Goal: Task Accomplishment & Management: Use online tool/utility

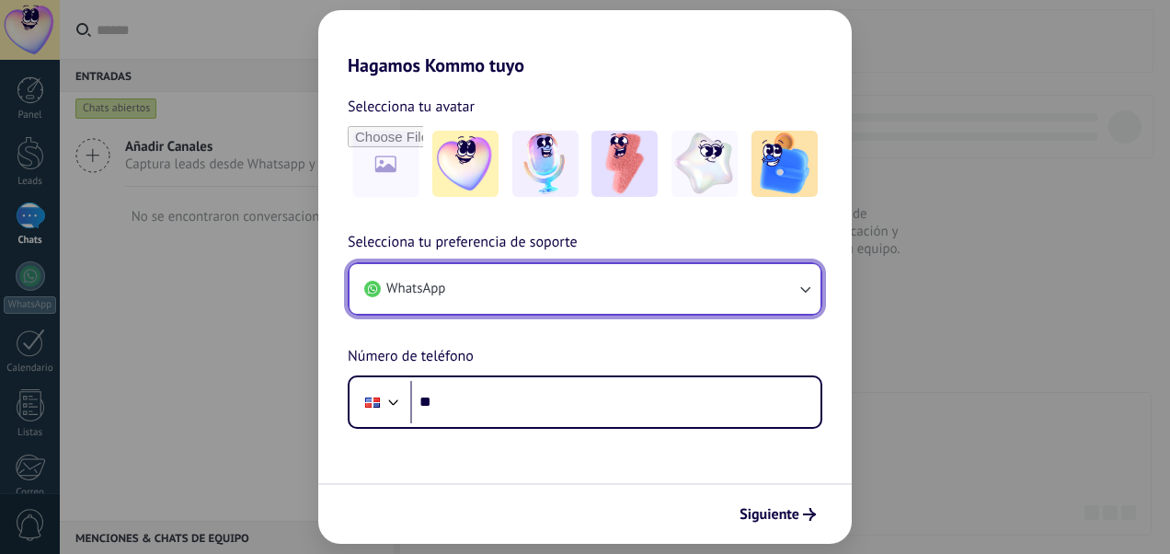
click at [809, 284] on icon "button" at bounding box center [805, 289] width 18 height 18
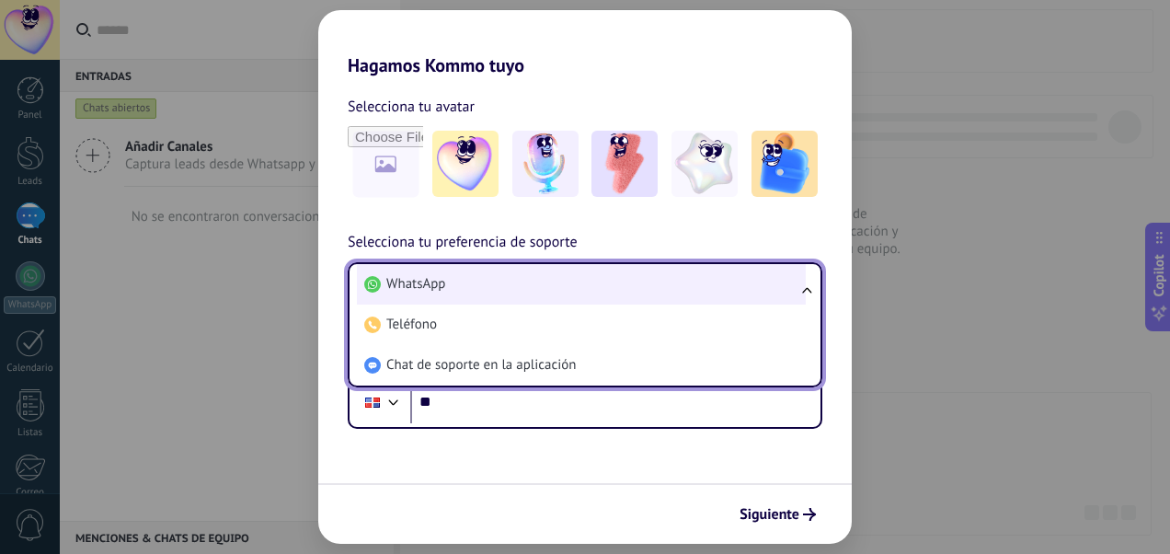
click at [644, 280] on li "WhatsApp" at bounding box center [581, 284] width 449 height 40
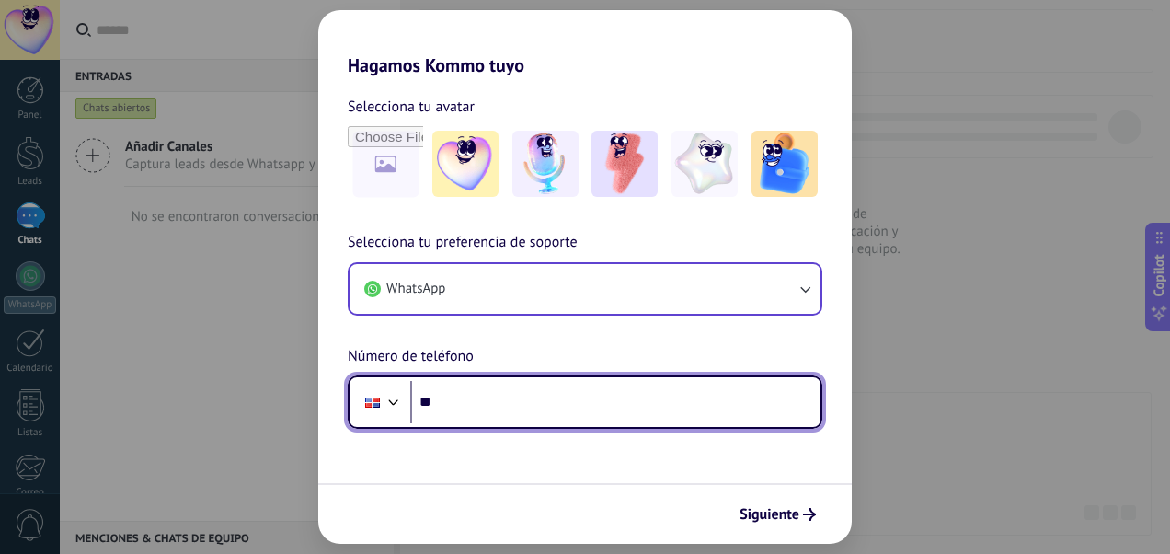
click at [567, 407] on input "**" at bounding box center [615, 402] width 410 height 42
type input "**********"
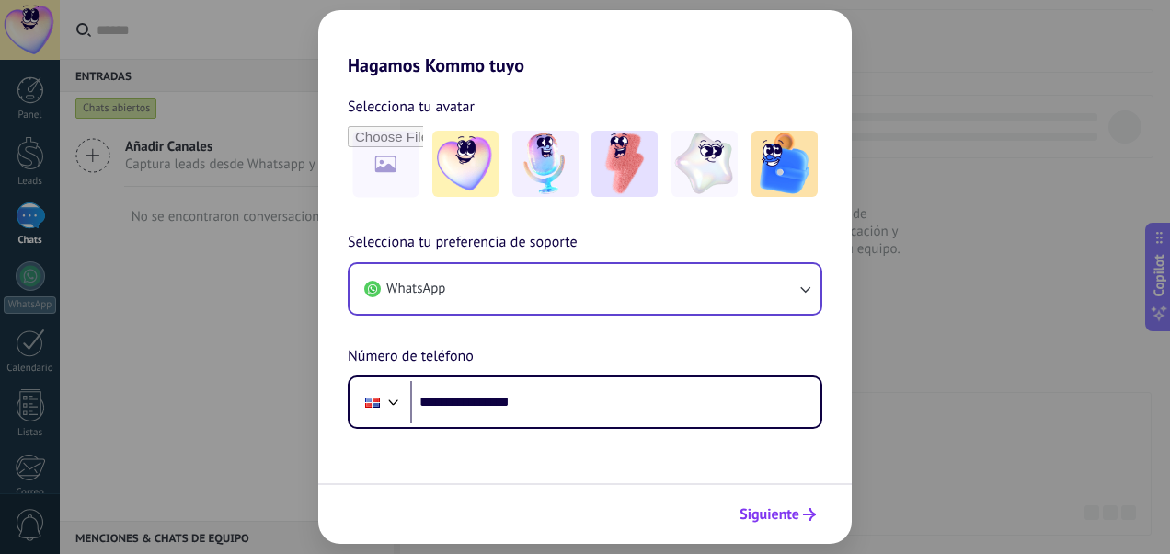
click at [778, 525] on button "Siguiente" at bounding box center [778, 514] width 93 height 31
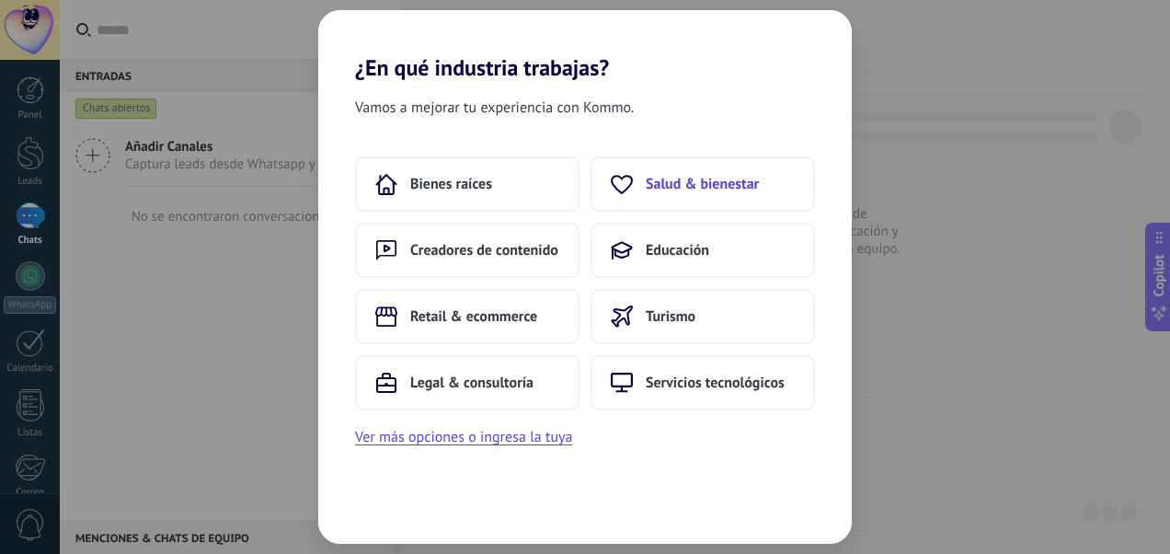
click at [648, 204] on button "Salud & bienestar" at bounding box center [703, 183] width 225 height 55
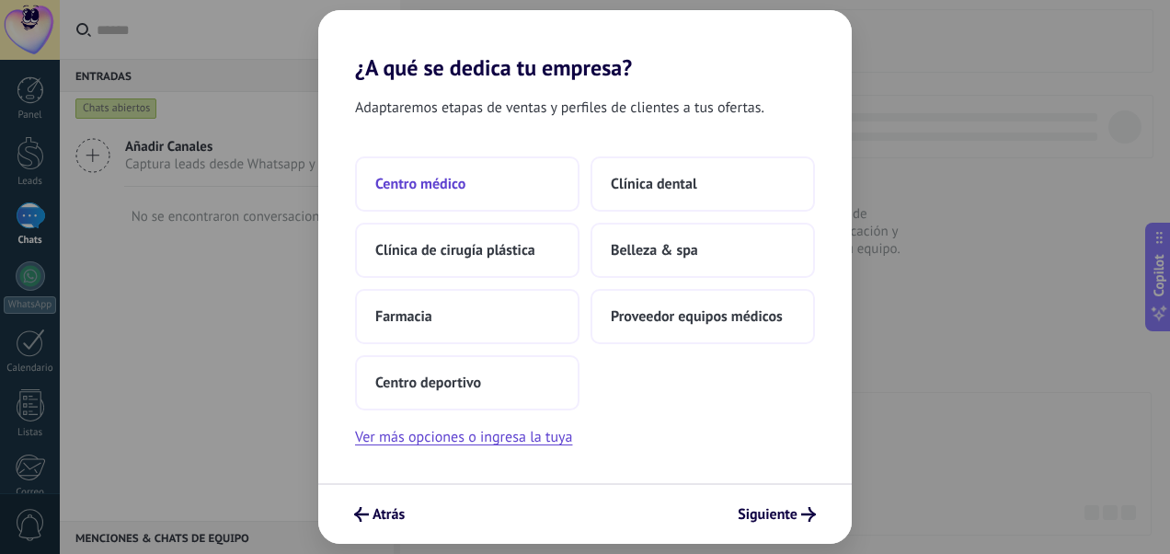
click at [495, 172] on button "Centro médico" at bounding box center [467, 183] width 225 height 55
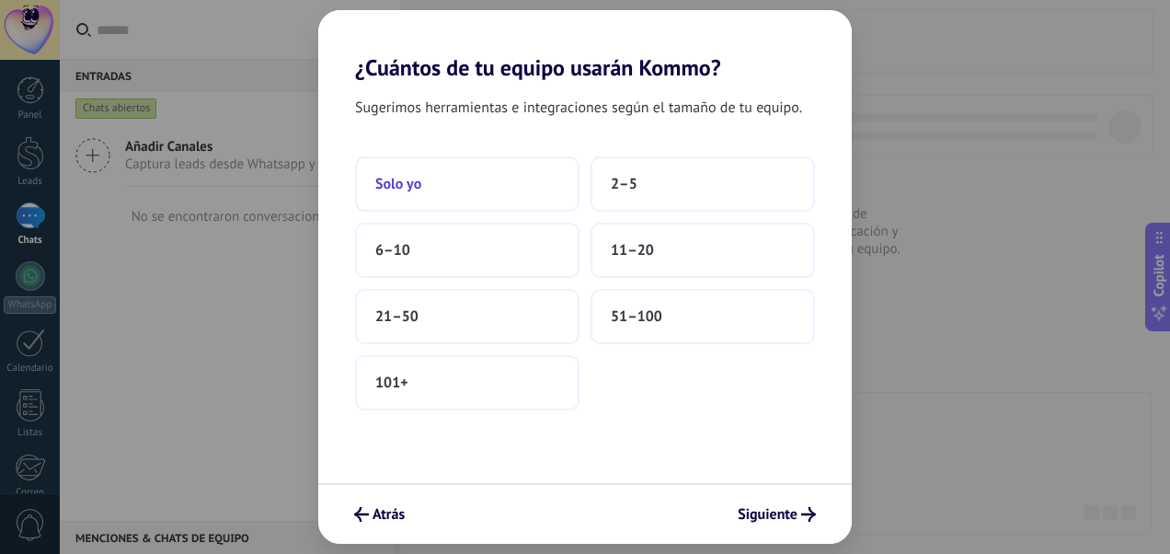
click at [490, 186] on button "Solo yo" at bounding box center [467, 183] width 225 height 55
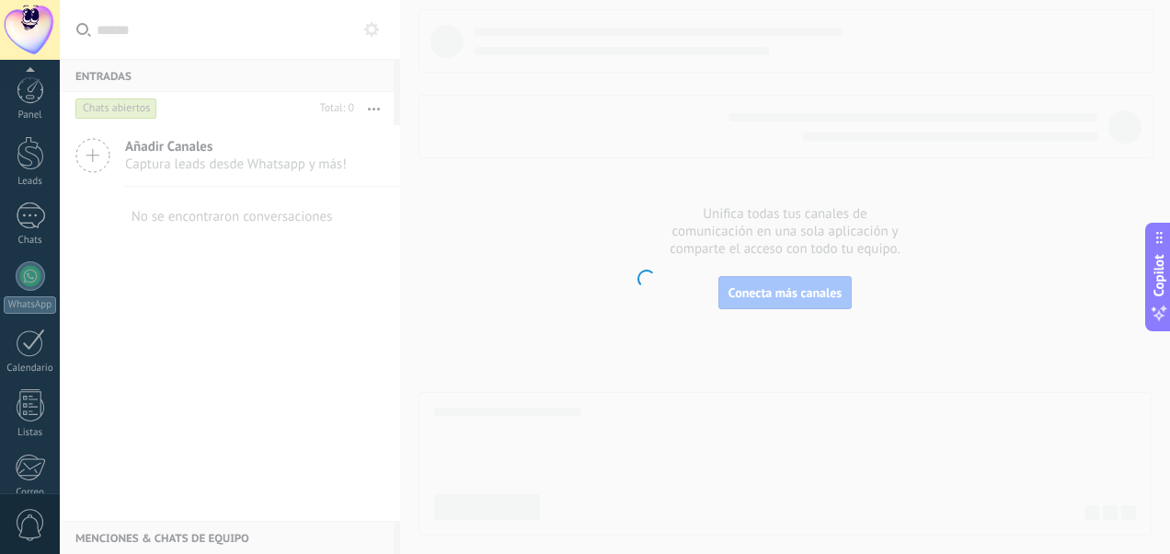
scroll to position [210, 0]
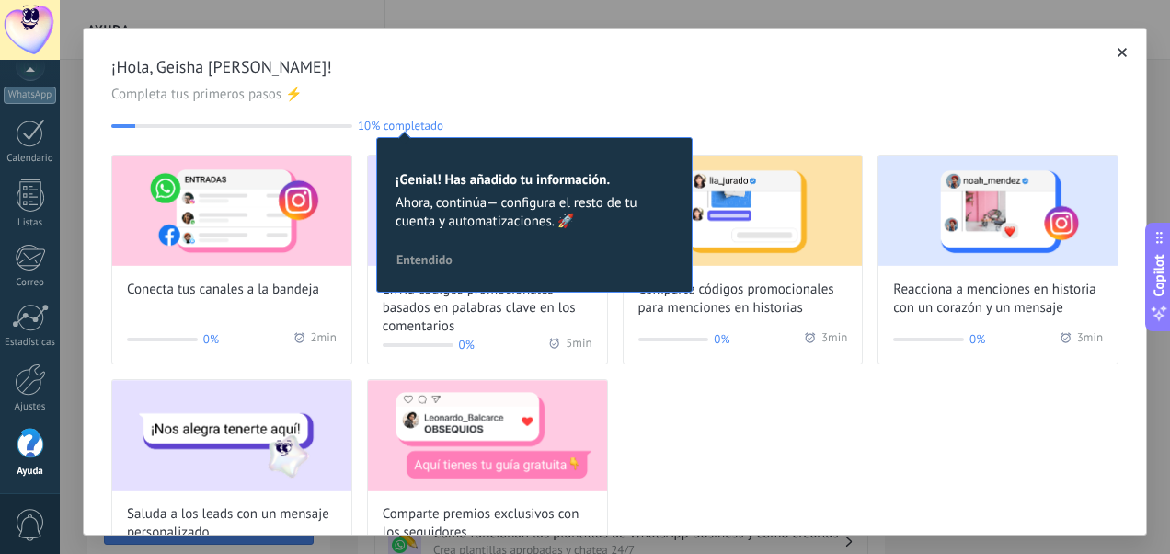
click at [409, 257] on span "Entendido" at bounding box center [425, 259] width 56 height 13
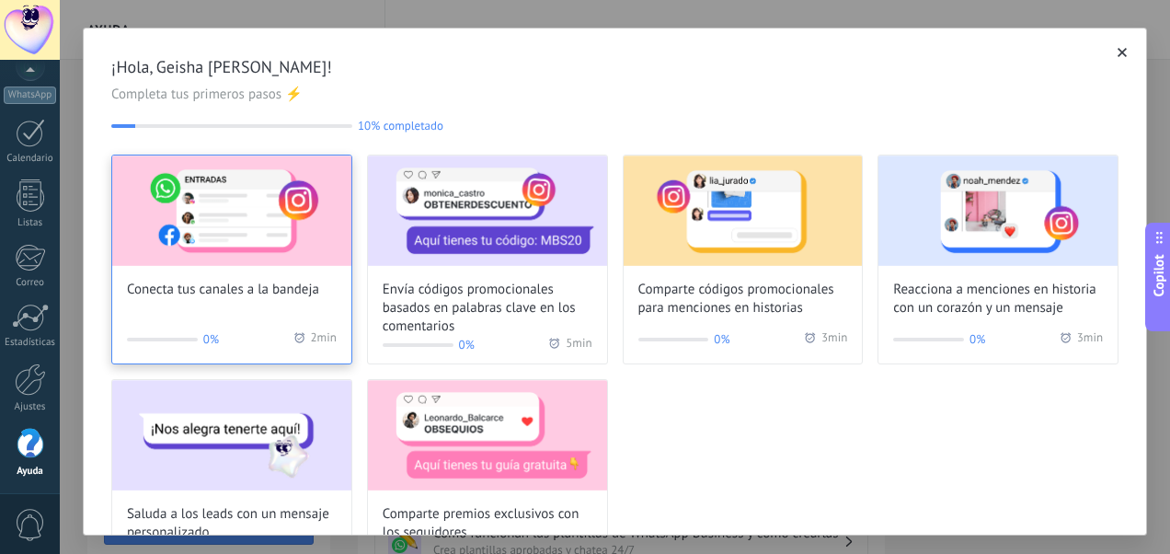
click at [193, 242] on img at bounding box center [231, 211] width 239 height 110
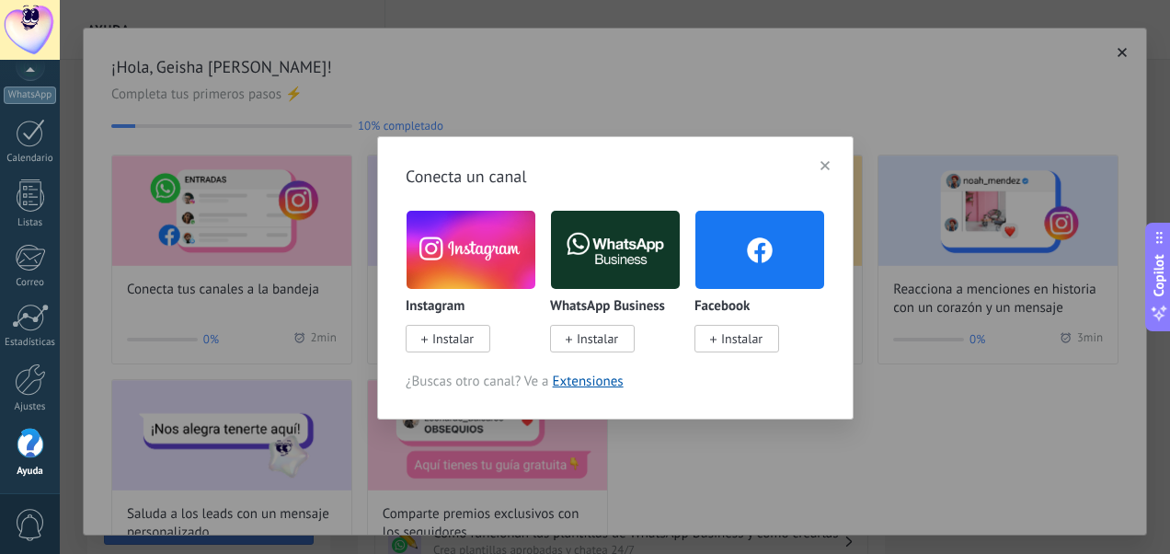
click at [440, 339] on span "Instalar" at bounding box center [452, 338] width 41 height 17
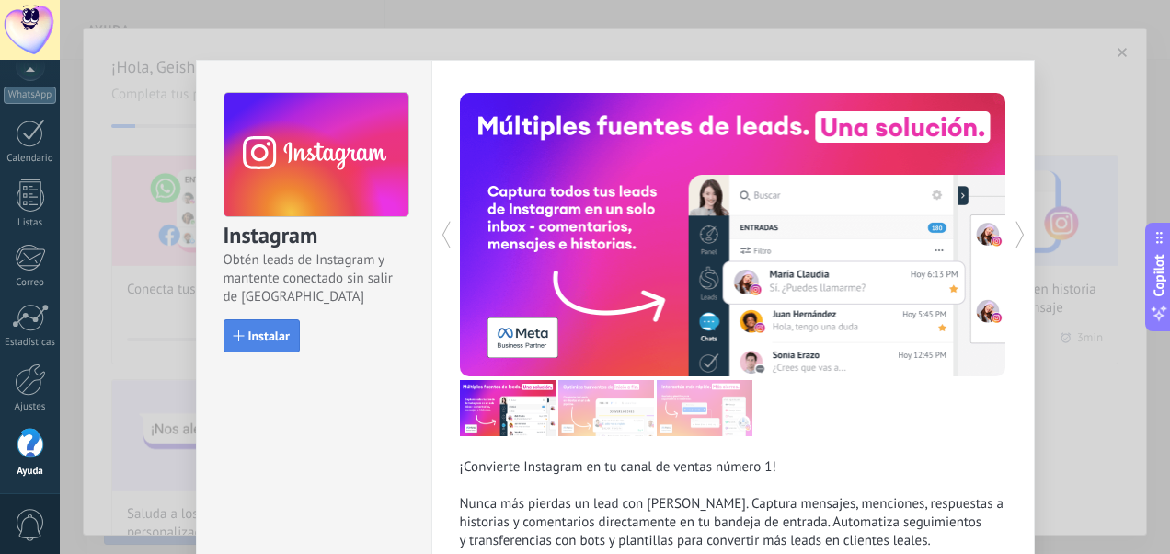
click at [269, 339] on span "Instalar" at bounding box center [268, 335] width 41 height 13
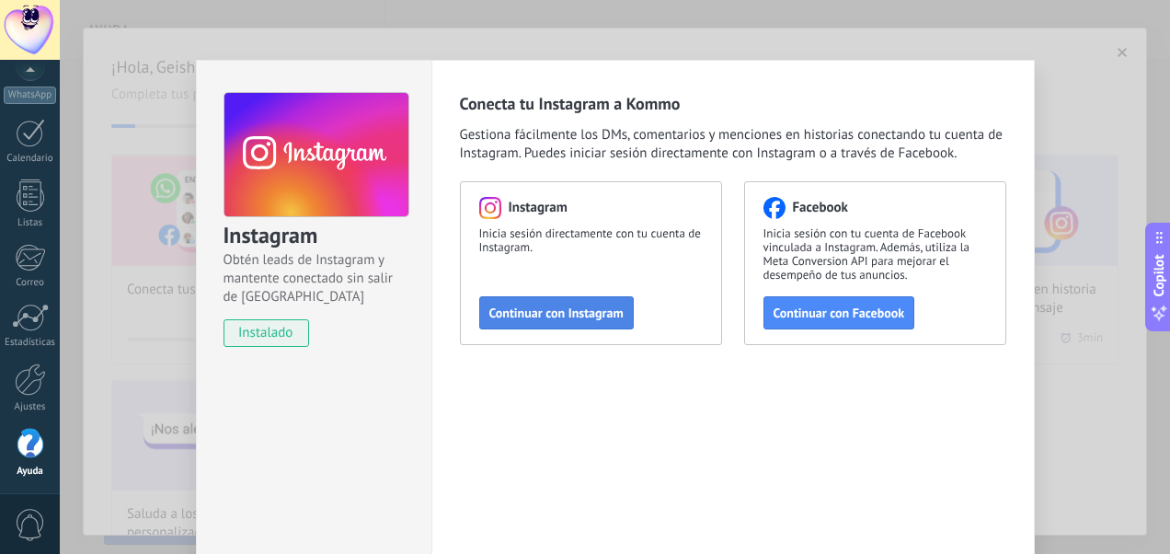
click at [536, 317] on span "Continuar con Instagram" at bounding box center [557, 312] width 134 height 13
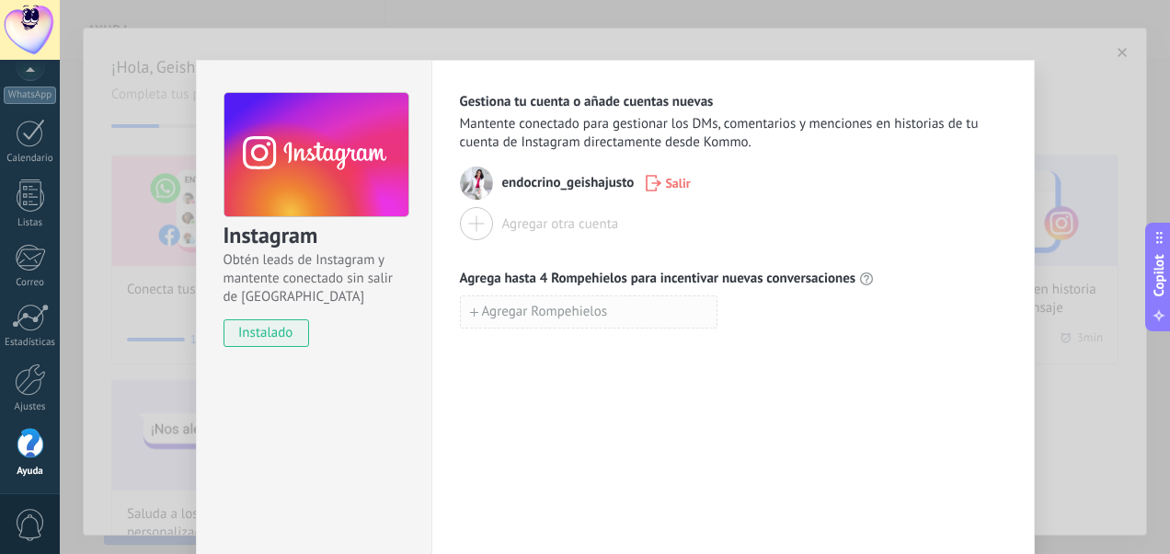
click at [489, 318] on span "Agregar Rompehielos" at bounding box center [545, 312] width 126 height 13
click at [723, 451] on div "Gestiona tu cuenta o añade cuentas nuevas Mantente conectado para gestionar los…" at bounding box center [734, 334] width 604 height 548
click at [722, 315] on icon "button" at bounding box center [728, 312] width 12 height 14
click at [265, 345] on span "instalado" at bounding box center [267, 333] width 84 height 28
click at [280, 328] on span "instalado" at bounding box center [267, 333] width 84 height 28
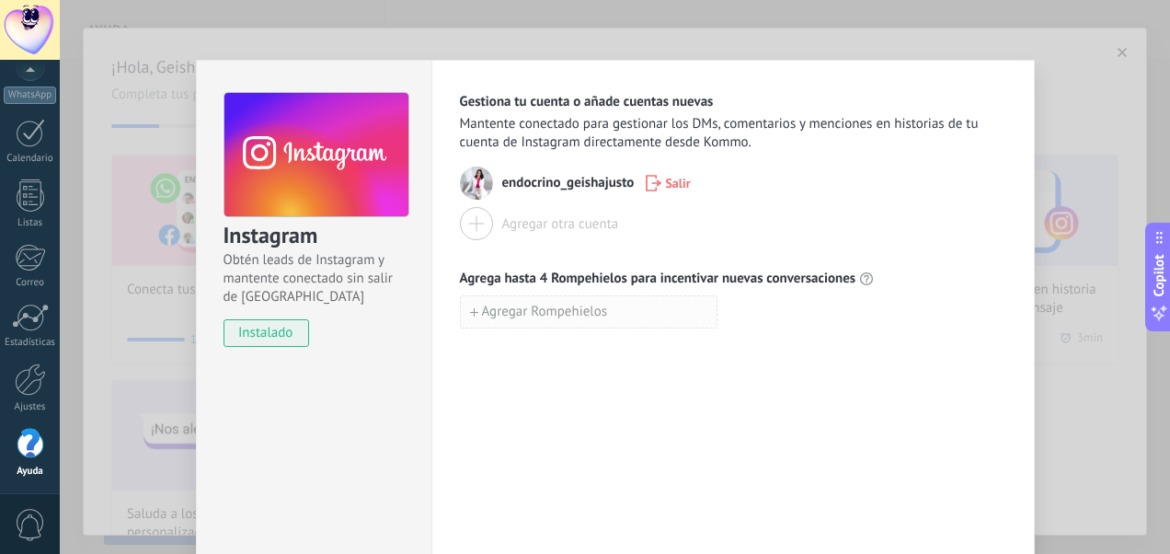
drag, startPoint x: 748, startPoint y: 449, endPoint x: 712, endPoint y: 312, distance: 141.7
click at [712, 312] on div "Gestiona tu cuenta o añade cuentas nuevas Mantente conectado para gestionar los…" at bounding box center [734, 334] width 604 height 548
click at [276, 326] on span "instalado" at bounding box center [267, 333] width 84 height 28
click at [132, 258] on div "Instagram Obtén leads de Instagram y mantente conectado sin salir de Kommo inst…" at bounding box center [615, 277] width 1111 height 554
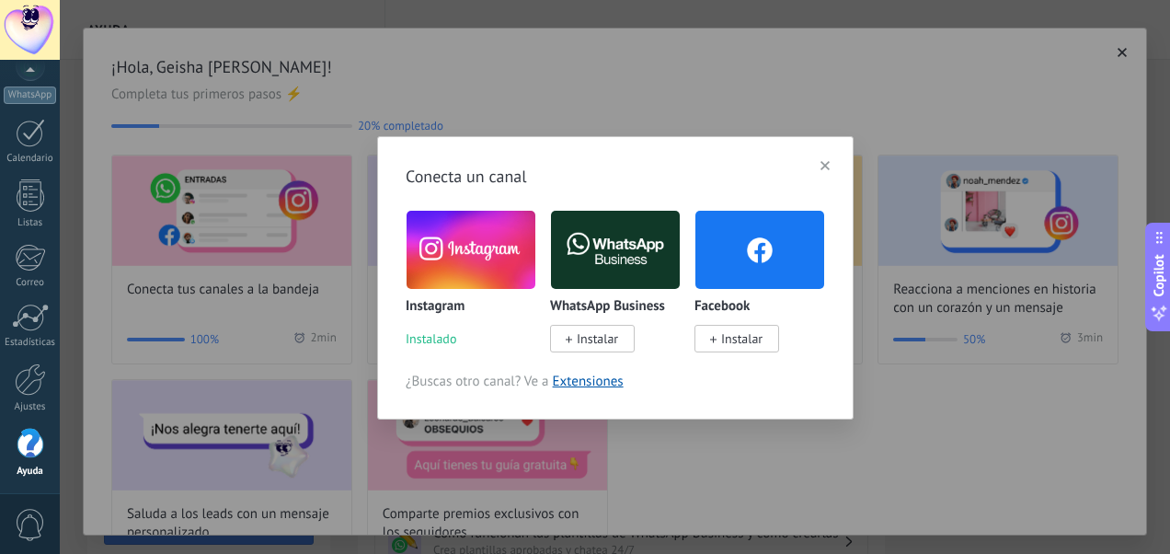
click at [824, 163] on icon "button" at bounding box center [825, 165] width 9 height 9
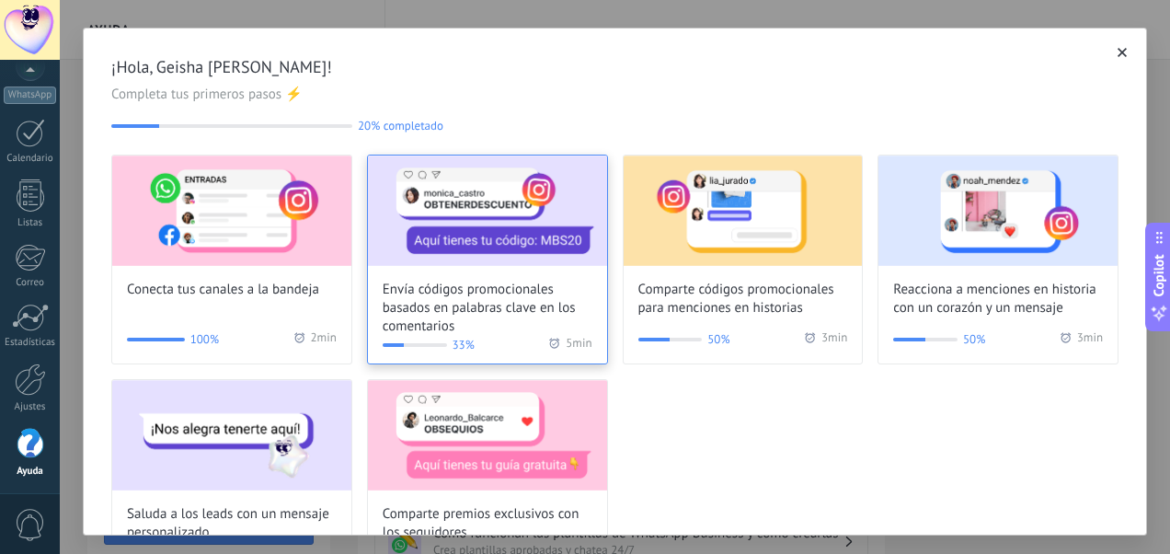
click at [510, 218] on img at bounding box center [487, 211] width 239 height 110
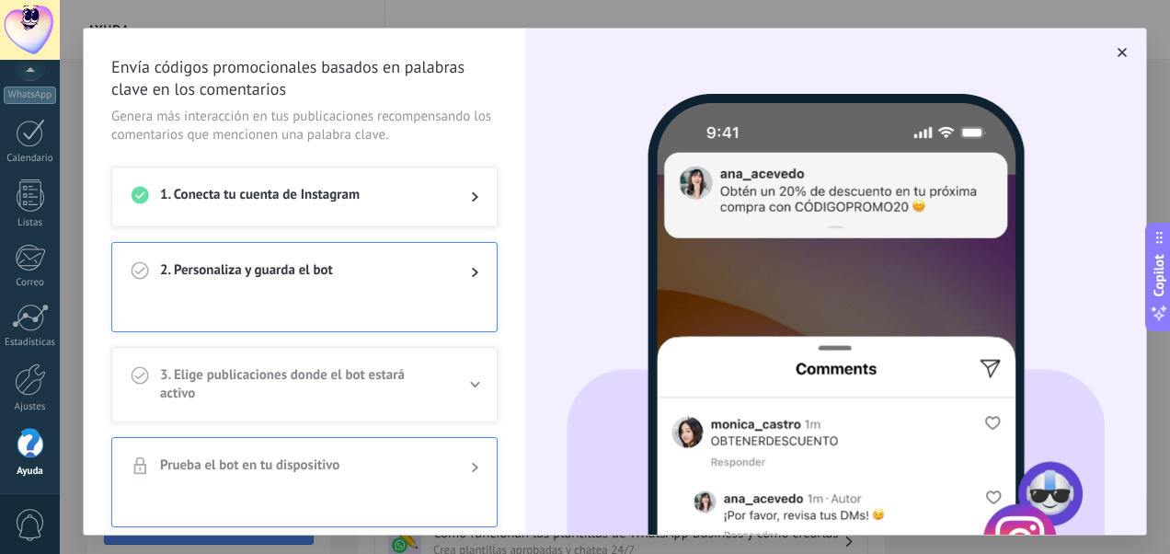
click at [272, 280] on span "2. Personaliza y guarda el bot" at bounding box center [301, 272] width 282 height 22
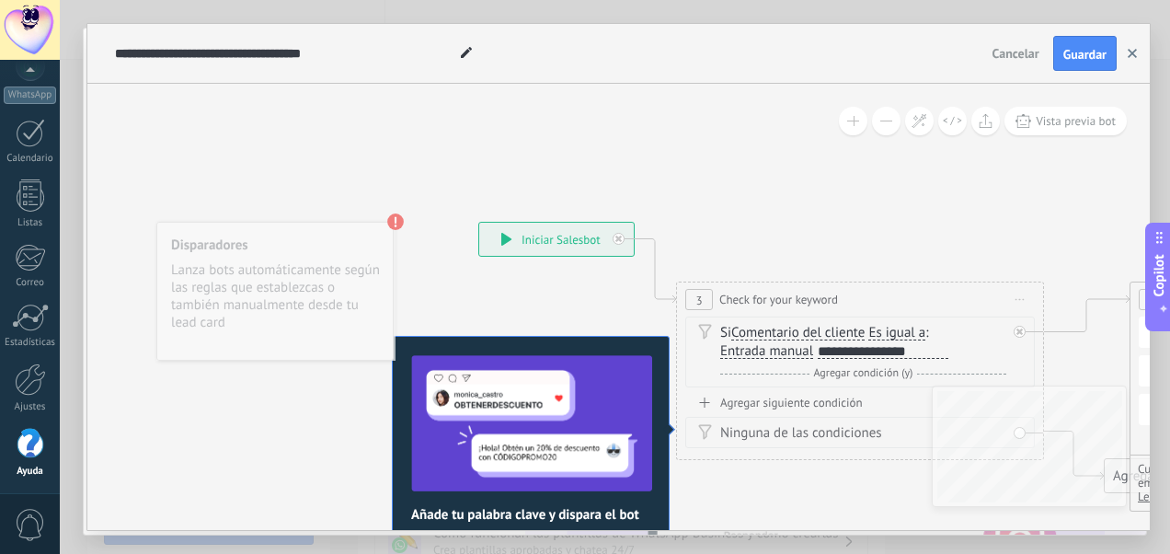
click at [1132, 52] on icon "button" at bounding box center [1132, 53] width 9 height 9
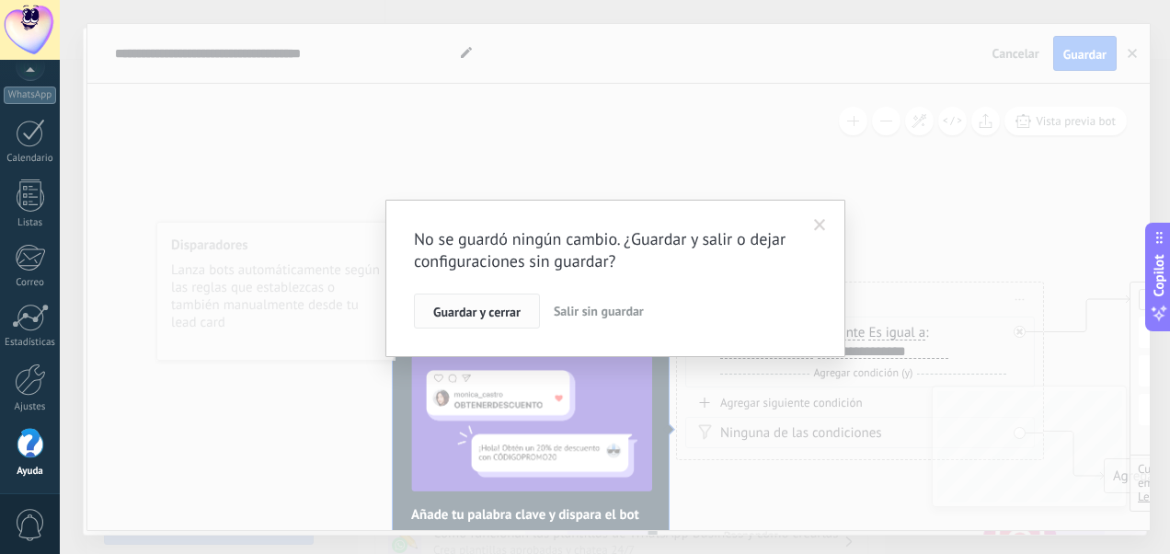
click at [496, 320] on button "Guardar y cerrar" at bounding box center [477, 311] width 126 height 35
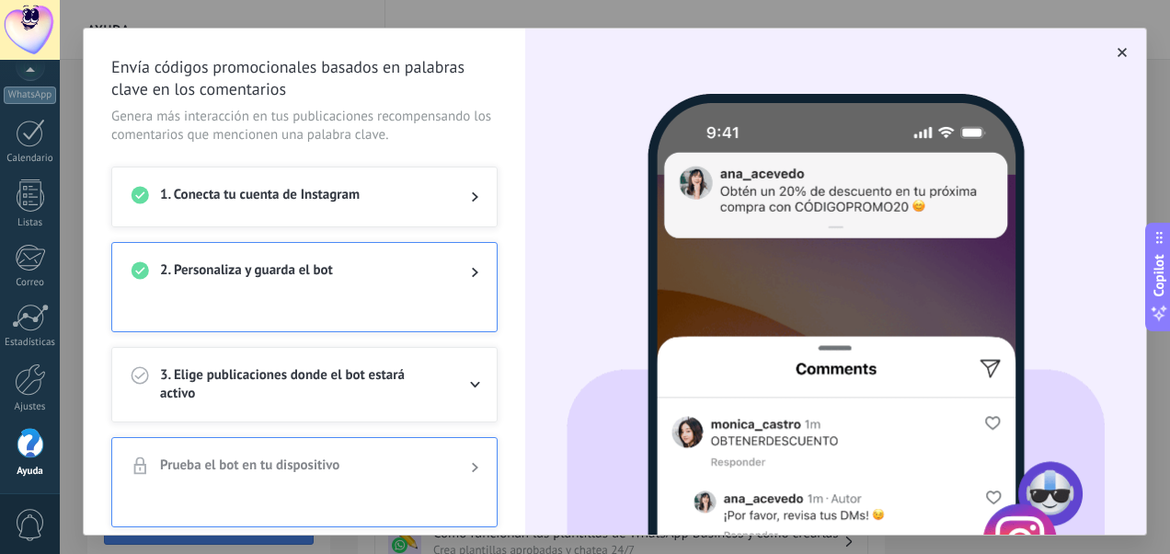
click at [338, 373] on span "3. Elige publicaciones donde el bot estará activo" at bounding box center [301, 384] width 282 height 37
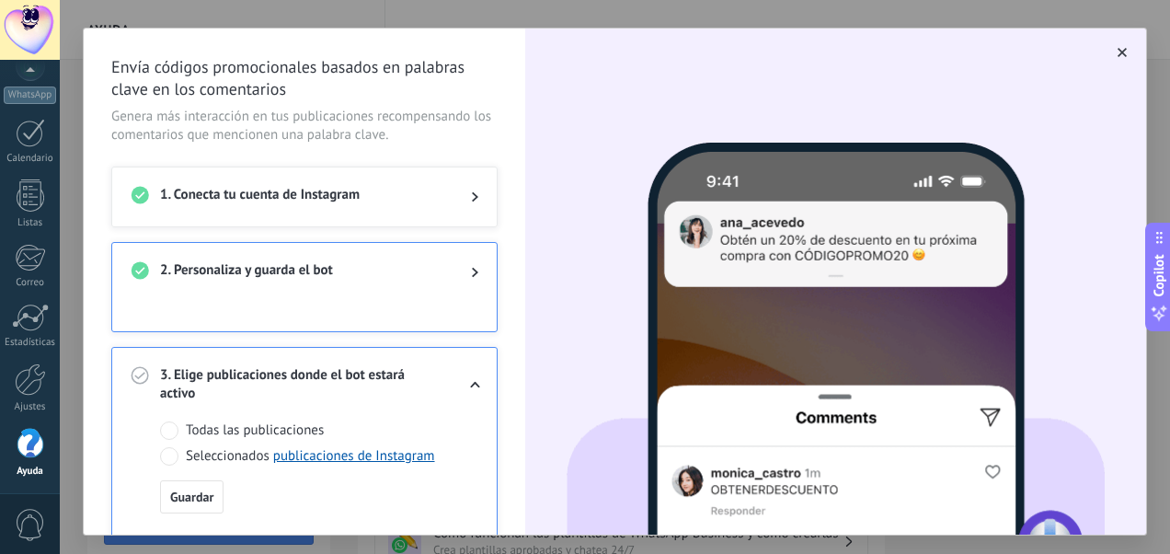
click at [167, 456] on span at bounding box center [169, 456] width 18 height 18
click at [318, 453] on link "publicaciones de Instagram" at bounding box center [354, 455] width 162 height 17
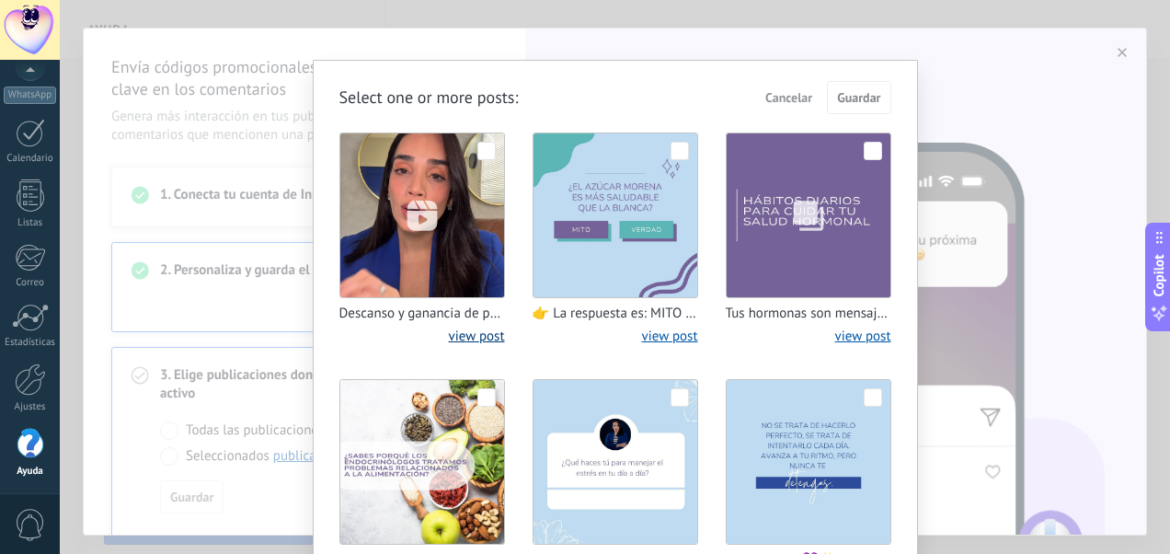
click at [454, 340] on link "view post" at bounding box center [477, 336] width 56 height 17
click at [488, 145] on span at bounding box center [487, 151] width 18 height 18
click at [858, 81] on button "Guardar" at bounding box center [858, 97] width 63 height 33
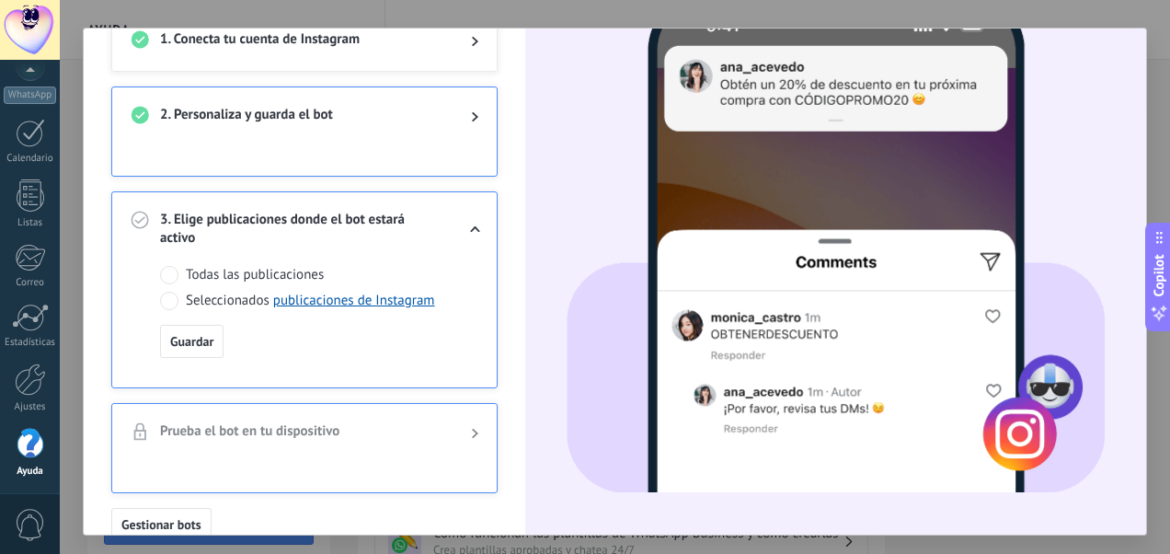
scroll to position [162, 0]
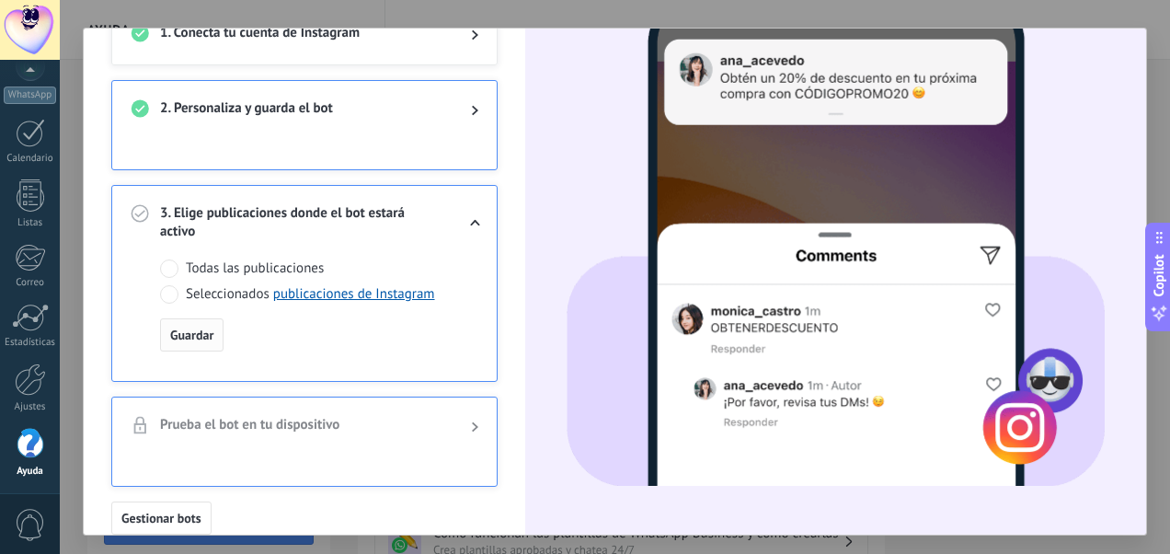
click at [188, 329] on span "Guardar" at bounding box center [191, 335] width 43 height 13
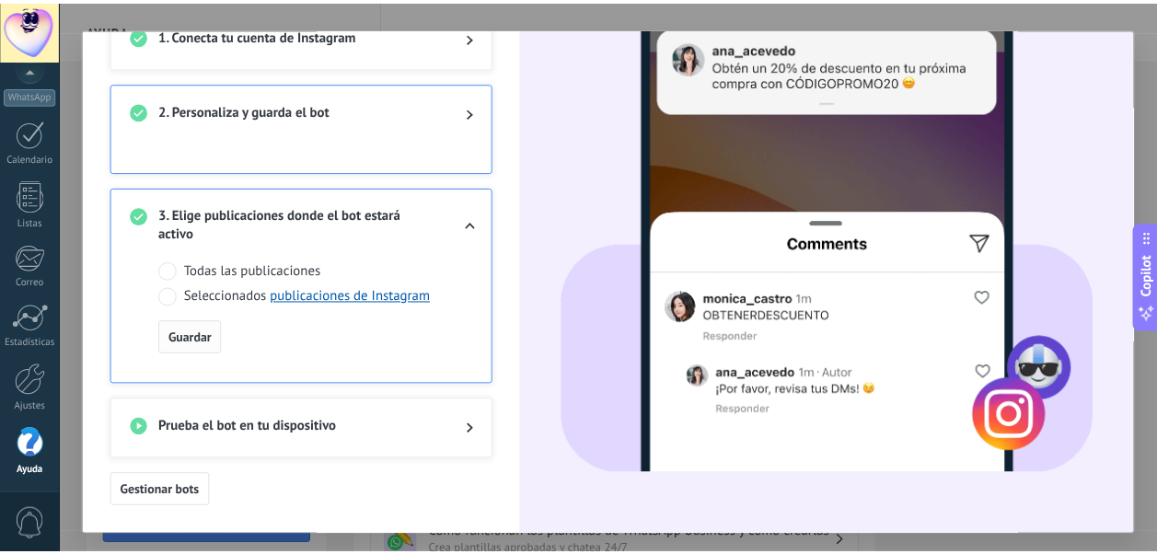
scroll to position [156, 0]
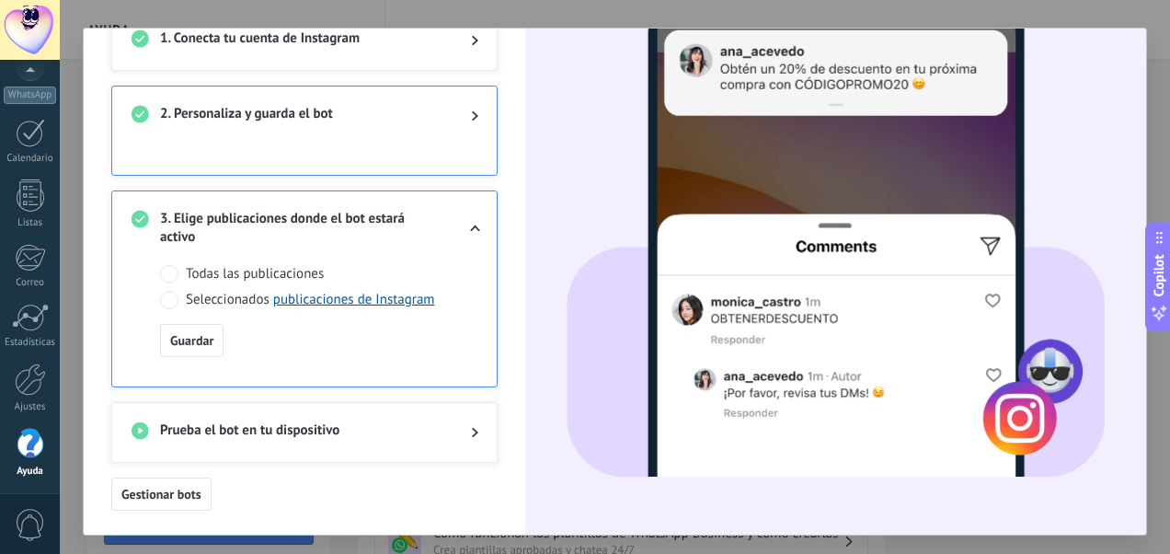
click at [322, 434] on span "Prueba el bot en tu dispositivo" at bounding box center [301, 432] width 282 height 22
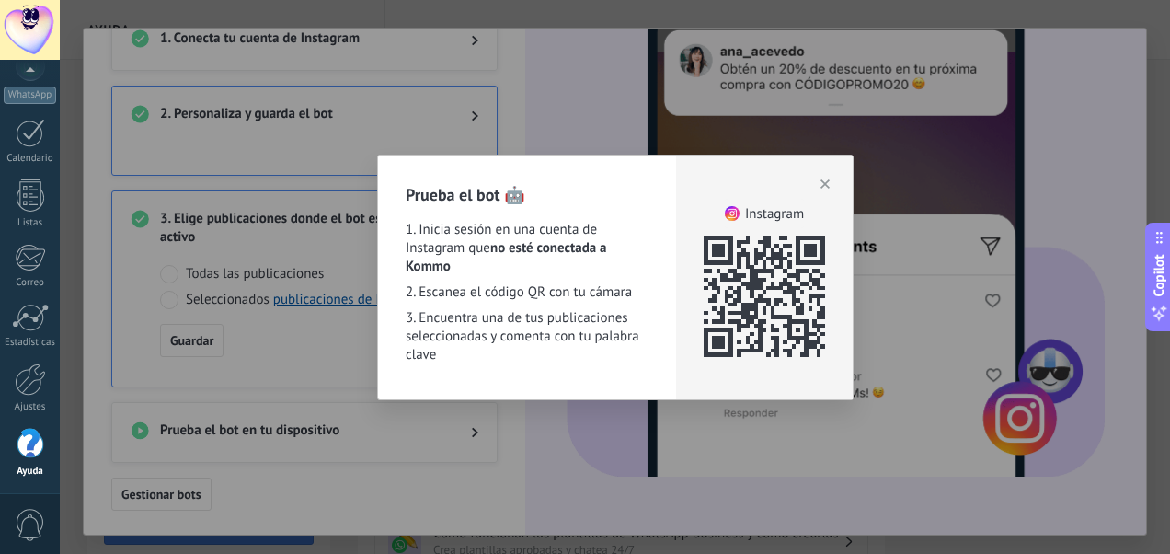
click at [828, 184] on icon "button" at bounding box center [825, 183] width 9 height 9
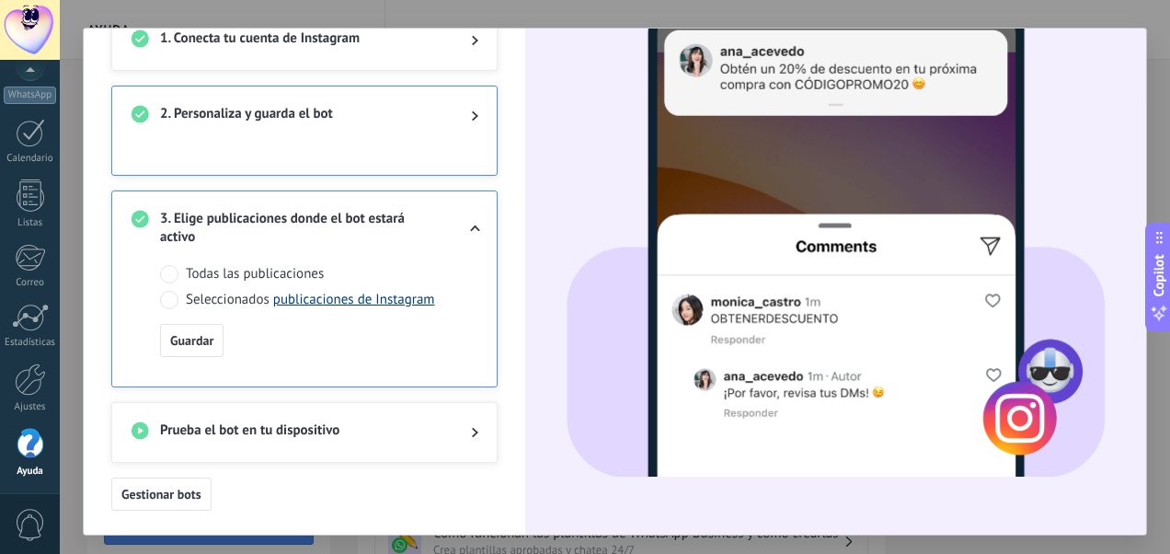
click at [294, 296] on link "publicaciones de Instagram" at bounding box center [354, 299] width 162 height 17
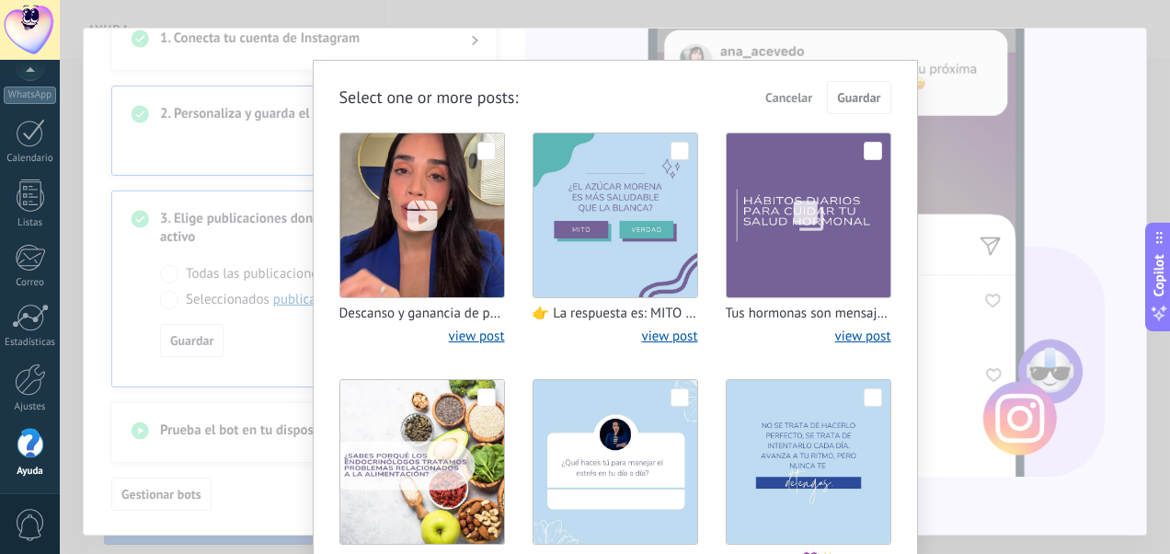
click at [466, 206] on img at bounding box center [422, 215] width 164 height 164
click at [479, 140] on img at bounding box center [422, 215] width 164 height 164
click at [29, 370] on div at bounding box center [30, 379] width 31 height 32
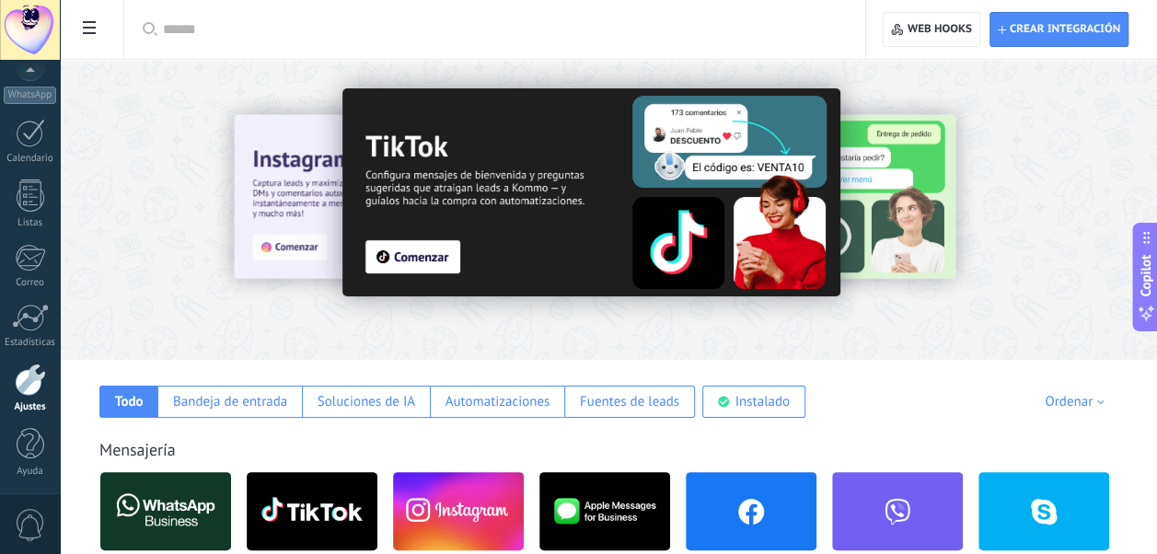
click at [287, 241] on div at bounding box center [157, 209] width 403 height 166
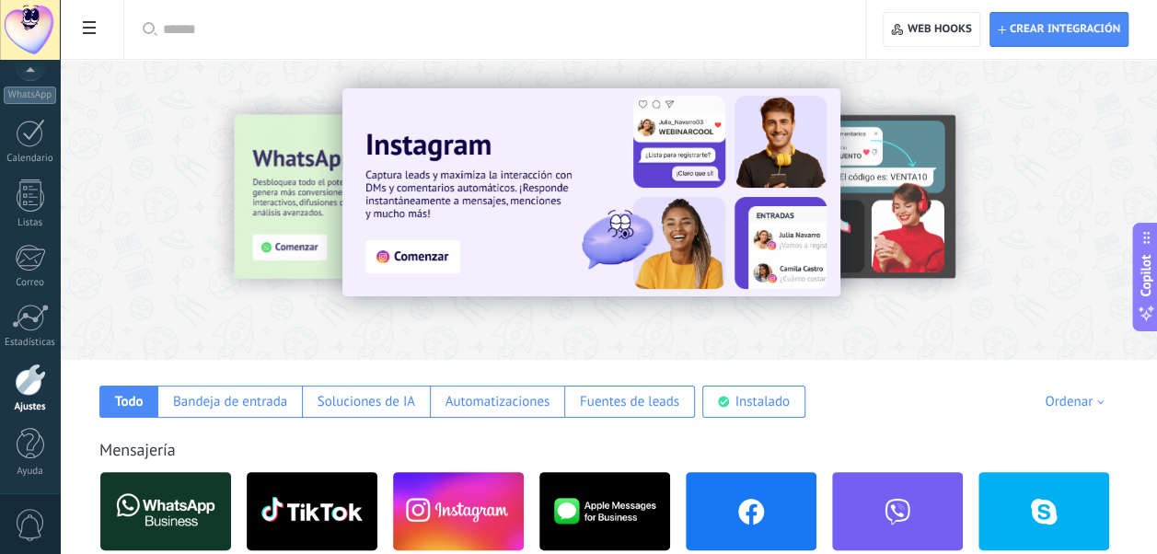
click at [404, 264] on img at bounding box center [591, 192] width 498 height 208
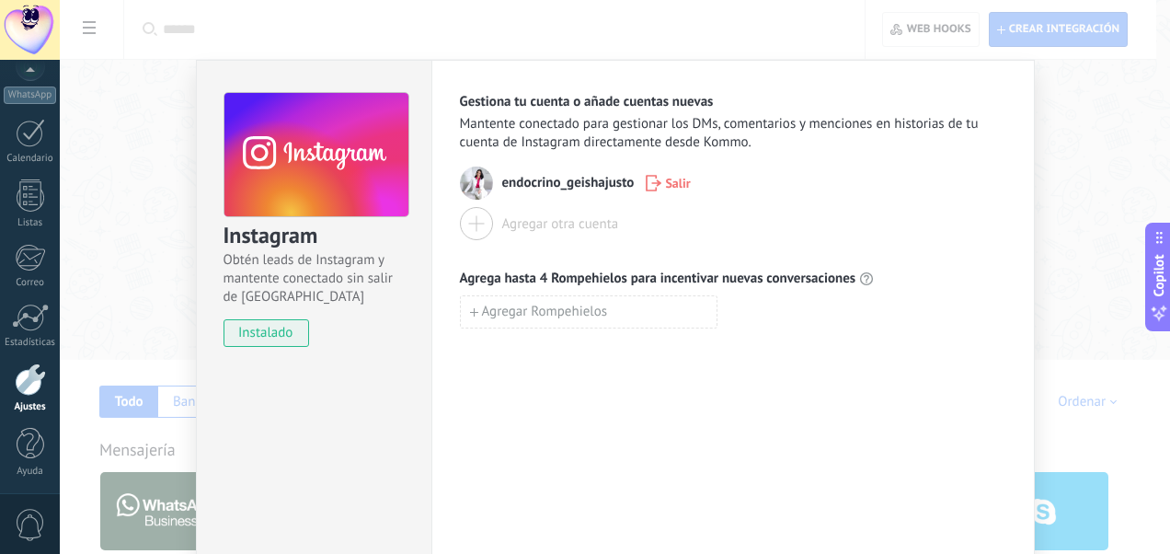
click at [96, 232] on div "Instagram Obtén leads de Instagram y mantente conectado sin salir de Kommo inst…" at bounding box center [615, 277] width 1111 height 554
